Goal: Find specific page/section: Find specific page/section

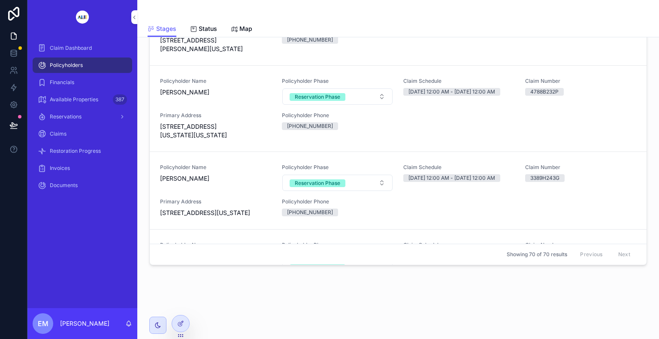
scroll to position [86, 0]
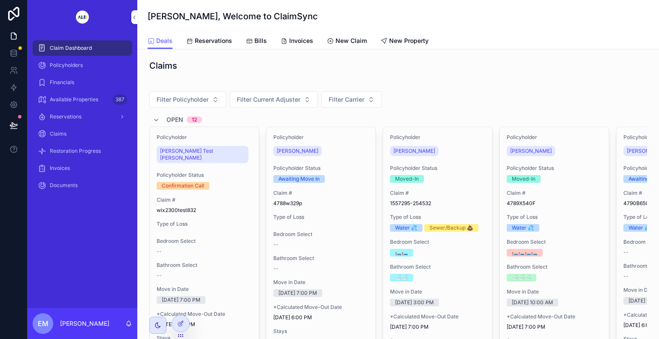
click at [286, 38] on div "Invoices" at bounding box center [296, 40] width 33 height 9
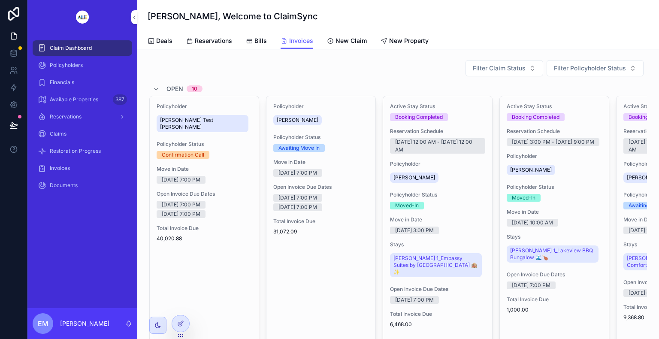
click at [285, 148] on div "Awaiting Move In" at bounding box center [298, 148] width 41 height 8
click at [288, 117] on span "[PERSON_NAME]" at bounding box center [298, 120] width 42 height 7
click at [280, 124] on div "[PERSON_NAME]" at bounding box center [297, 120] width 48 height 10
click at [290, 102] on div "Policyholder [PERSON_NAME] Policyholder Status Awaiting Move In Move in Date [D…" at bounding box center [320, 300] width 109 height 408
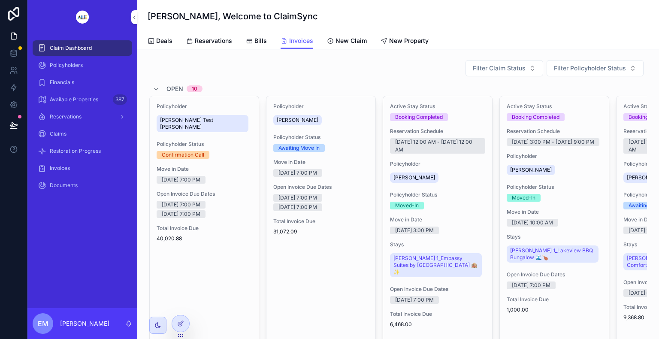
click at [290, 102] on div "Policyholder [PERSON_NAME] Policyholder Status Awaiting Move In Move in Date [D…" at bounding box center [320, 300] width 109 height 408
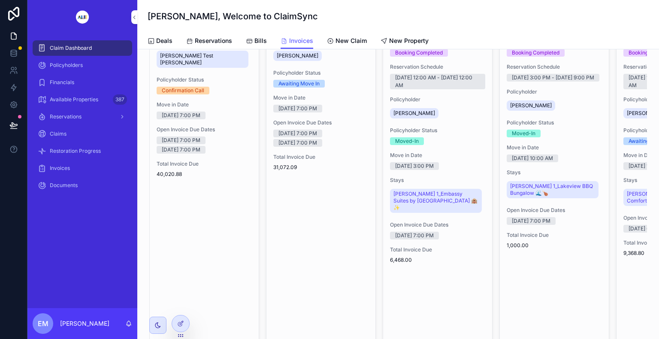
scroll to position [69, 0]
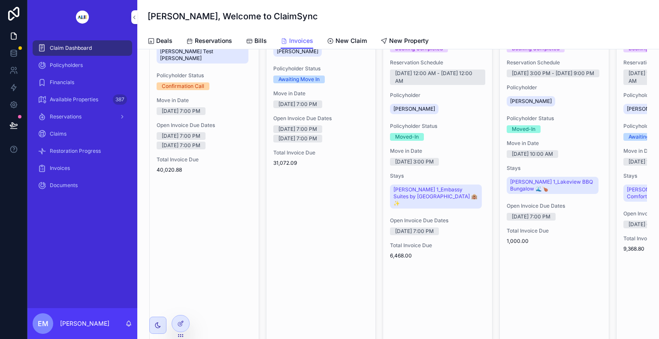
drag, startPoint x: 494, startPoint y: 33, endPoint x: 467, endPoint y: 36, distance: 27.1
click at [467, 36] on div "Deals Reservations Bills Invoices New Claim New Property" at bounding box center [398, 41] width 501 height 16
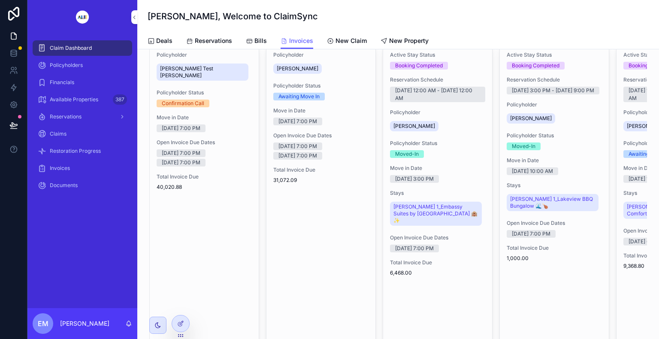
scroll to position [0, 0]
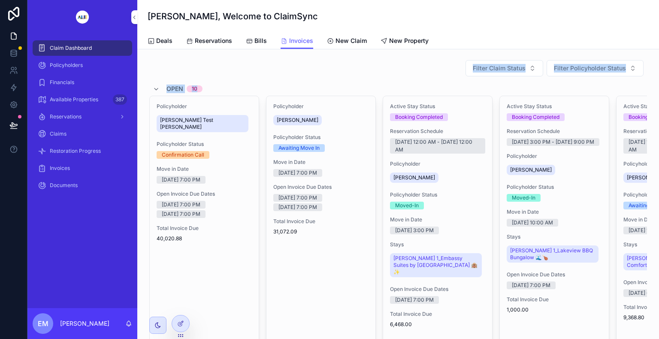
drag, startPoint x: 579, startPoint y: 89, endPoint x: 412, endPoint y: 77, distance: 168.1
click at [82, 98] on span "Available Properties" at bounding box center [74, 99] width 48 height 7
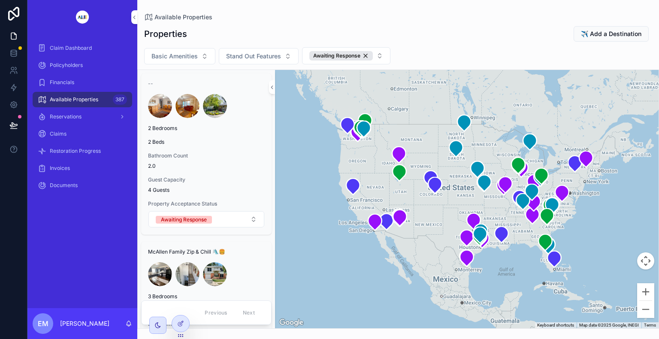
click at [353, 143] on div "scrollable content" at bounding box center [466, 199] width 383 height 258
